Goal: Task Accomplishment & Management: Use online tool/utility

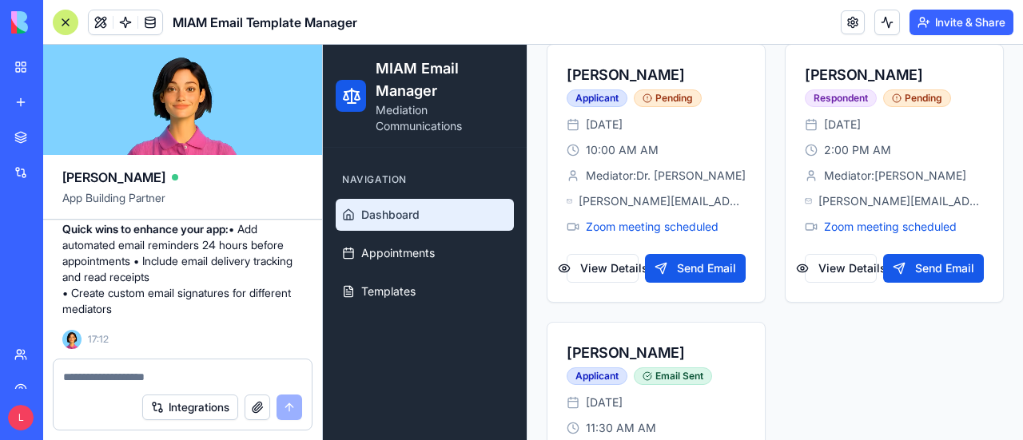
scroll to position [448, 0]
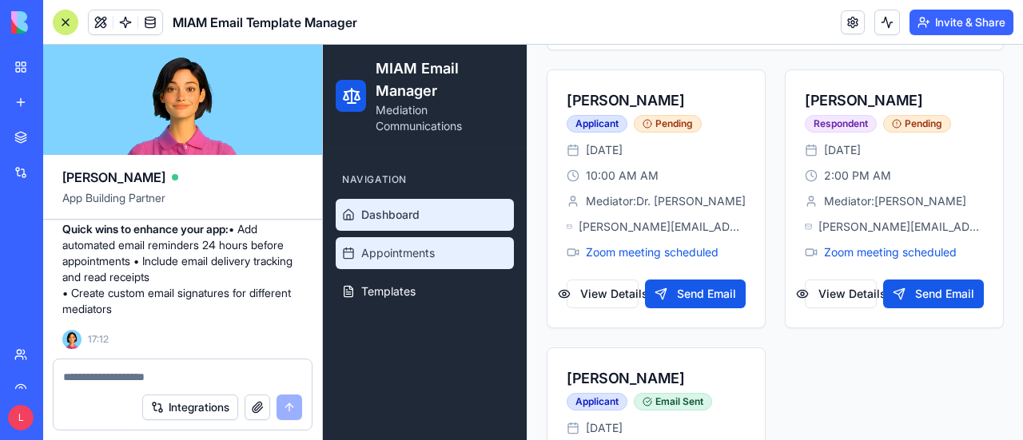
click at [388, 256] on span "Appointments" at bounding box center [398, 253] width 74 height 16
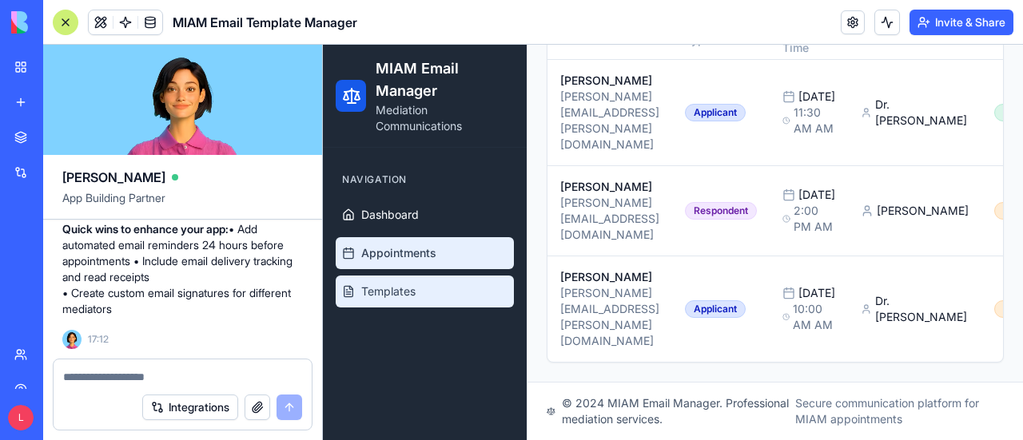
click at [388, 306] on link "Templates" at bounding box center [425, 292] width 178 height 32
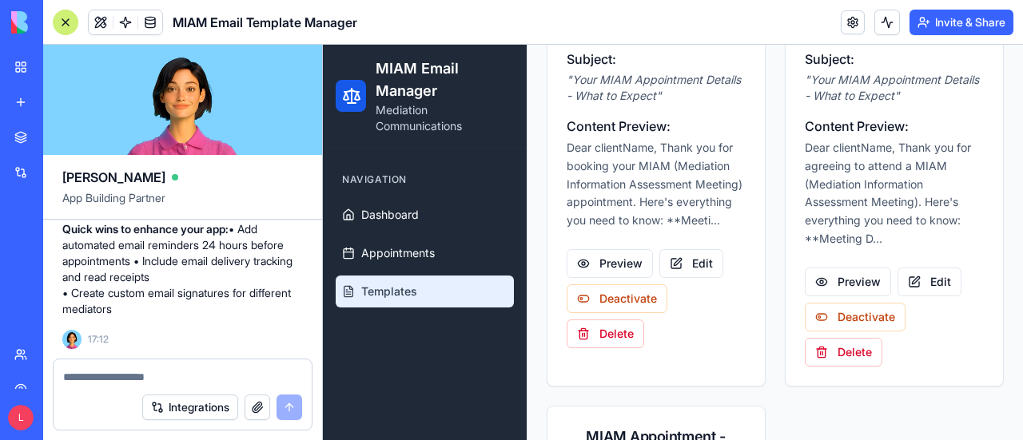
scroll to position [290, 0]
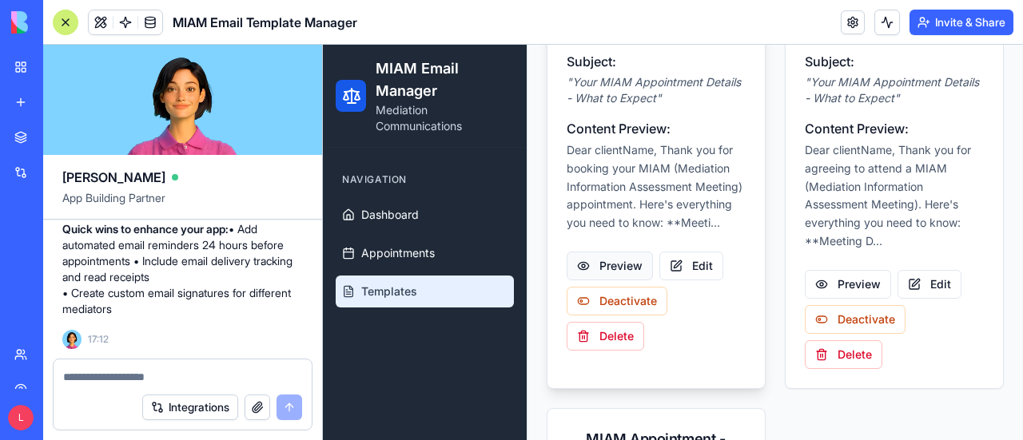
click at [650, 281] on button "Preview" at bounding box center [610, 266] width 86 height 29
click at [603, 281] on button "Preview" at bounding box center [610, 266] width 86 height 29
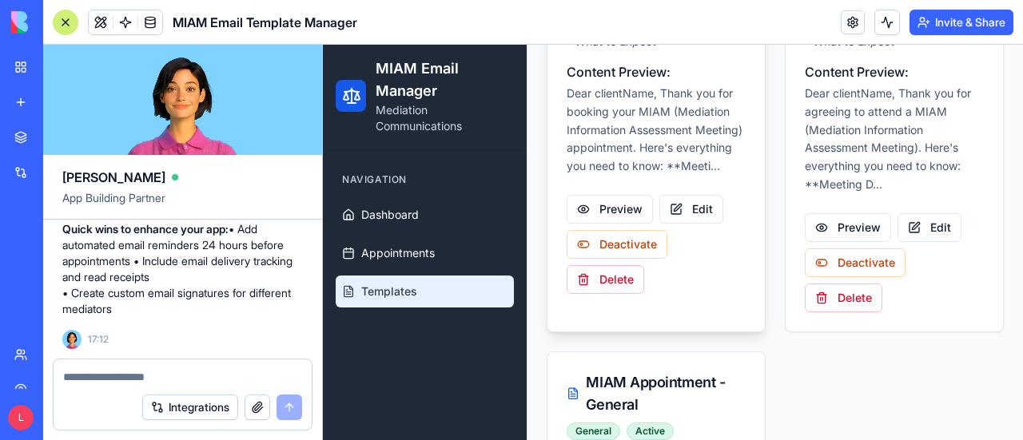
scroll to position [370, 0]
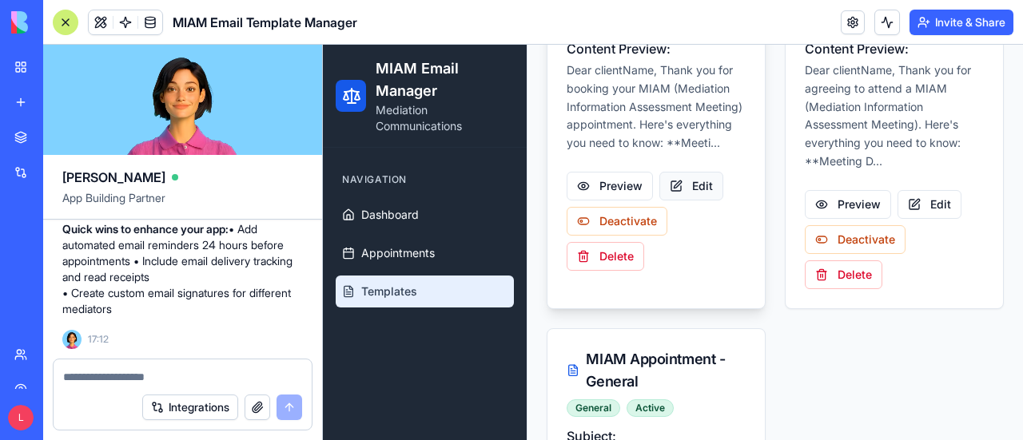
click at [693, 201] on button "Edit" at bounding box center [692, 186] width 64 height 29
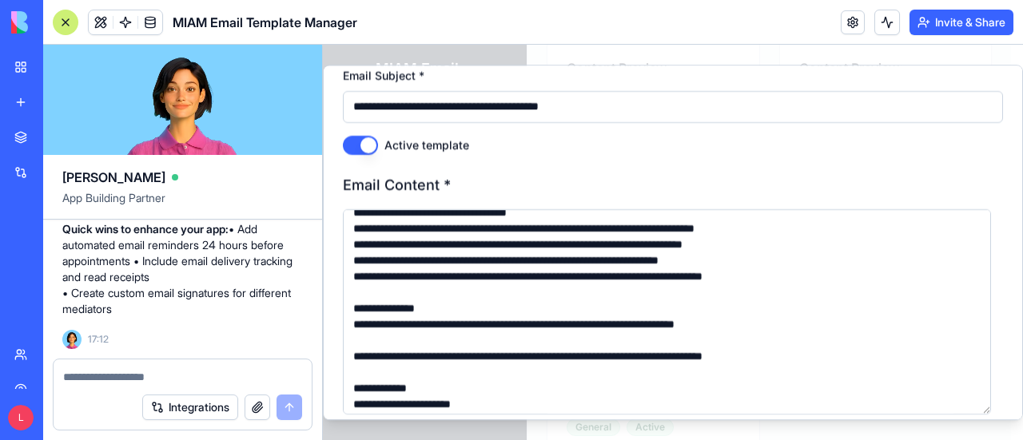
scroll to position [304, 0]
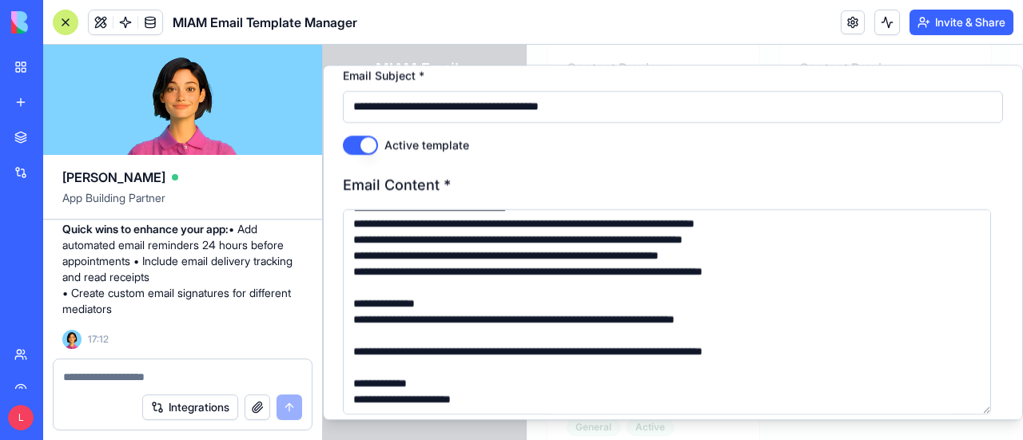
click at [950, 181] on h3 "Email Content *" at bounding box center [673, 185] width 660 height 22
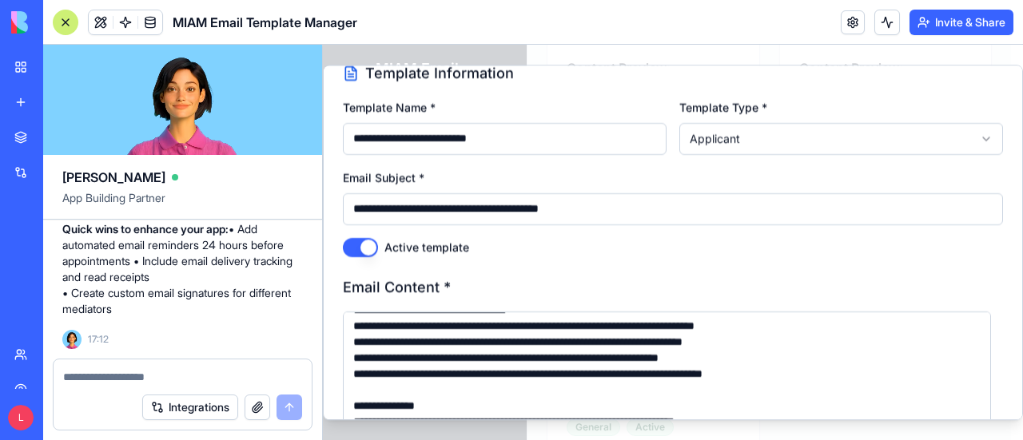
scroll to position [0, 0]
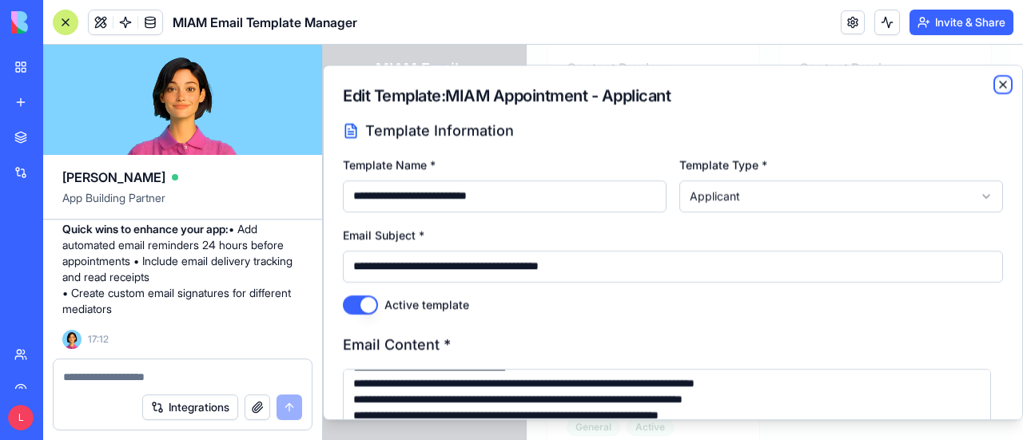
click at [997, 86] on icon "button" at bounding box center [1003, 84] width 13 height 13
